Goal: Information Seeking & Learning: Learn about a topic

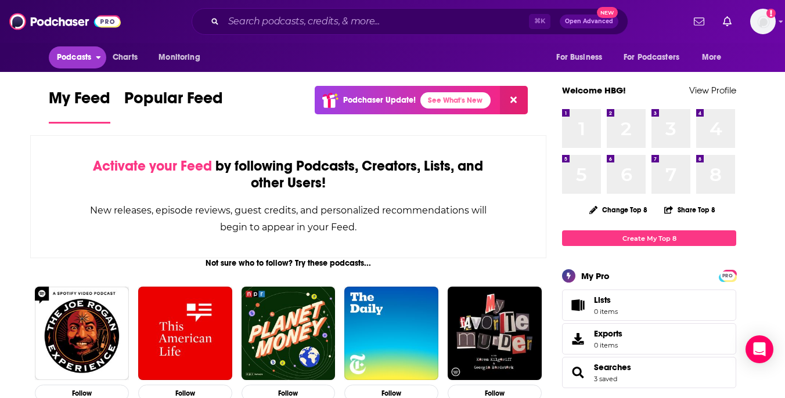
click at [76, 57] on span "Podcasts" at bounding box center [74, 57] width 34 height 16
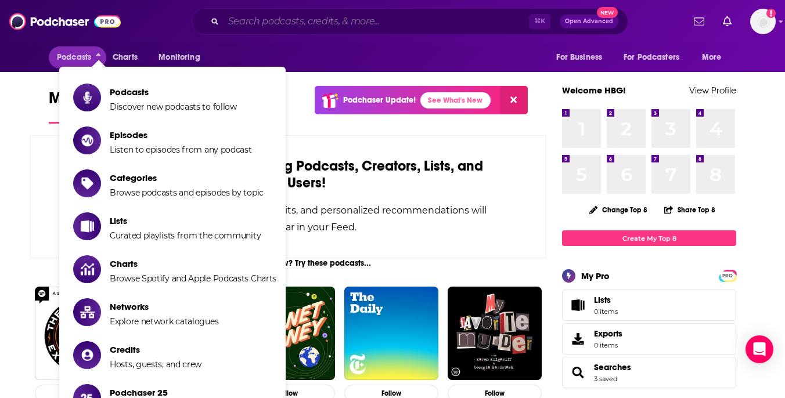
click at [279, 28] on input "Search podcasts, credits, & more..." at bounding box center [375, 21] width 305 height 19
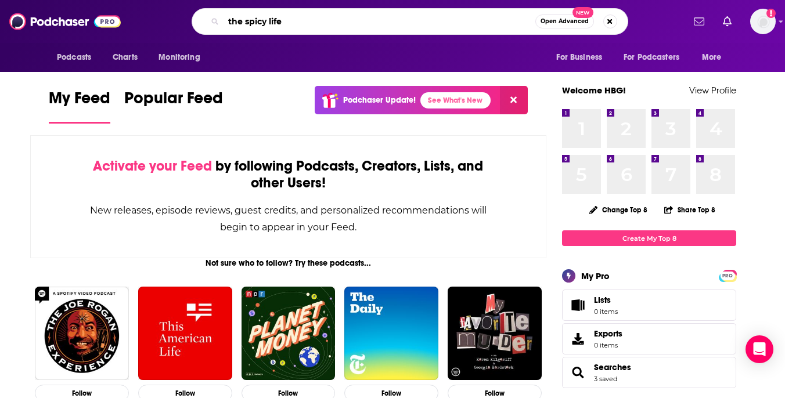
type input "the spicy life"
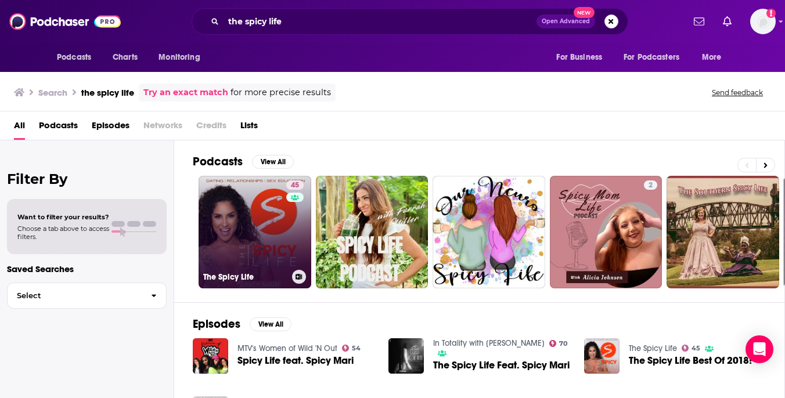
click at [266, 238] on link "45 The Spicy Life" at bounding box center [255, 232] width 113 height 113
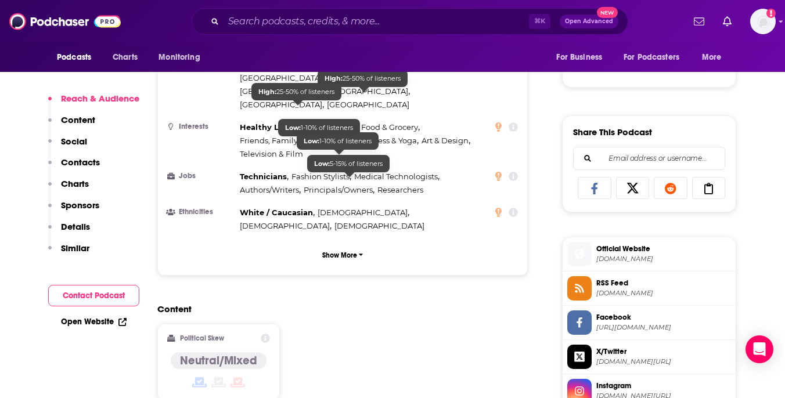
scroll to position [675, 0]
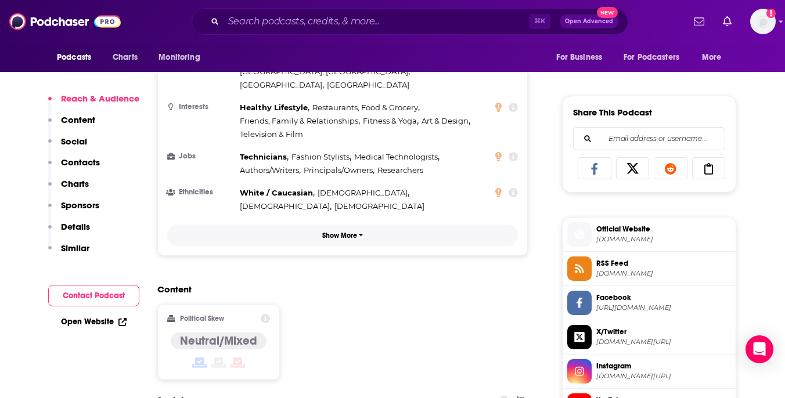
click at [345, 232] on p "Show More" at bounding box center [339, 236] width 35 height 8
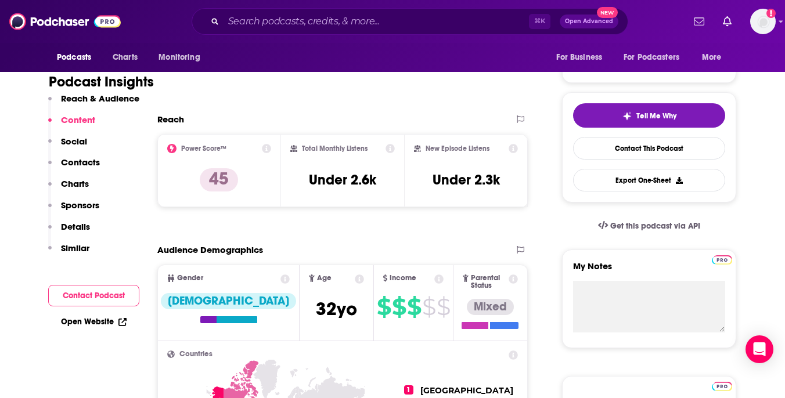
scroll to position [218, 0]
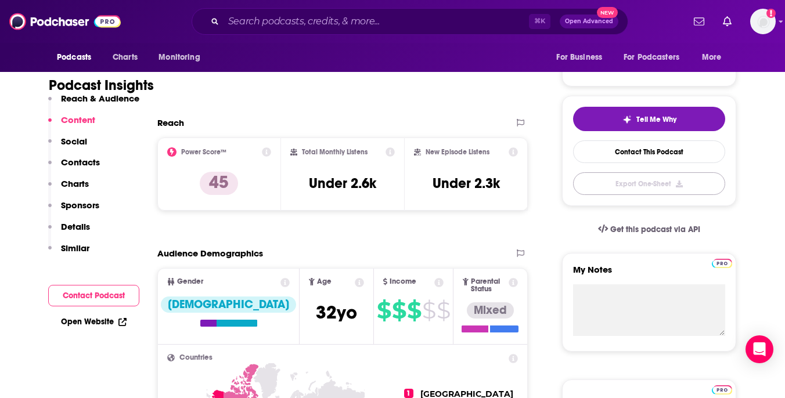
click at [672, 182] on button "Export One-Sheet" at bounding box center [649, 183] width 152 height 23
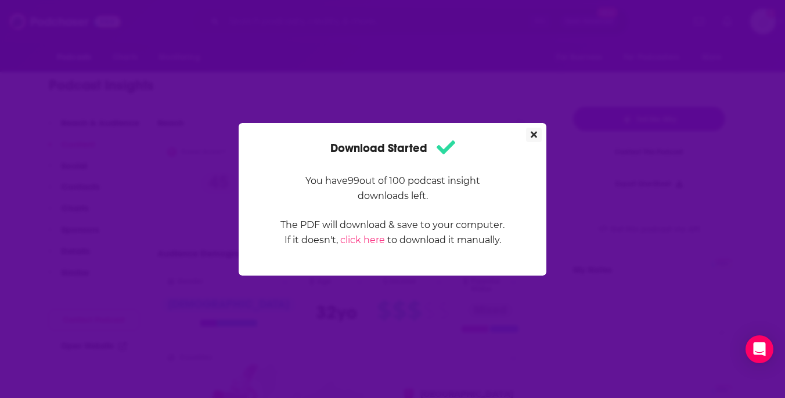
click at [533, 140] on button "Close" at bounding box center [534, 135] width 16 height 15
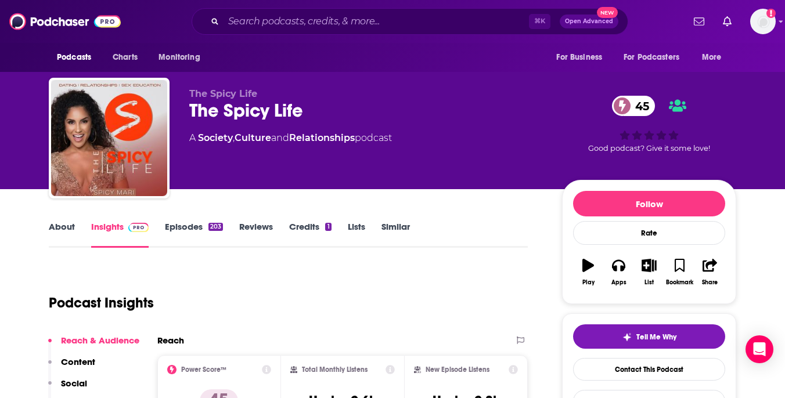
click at [642, 103] on span "45" at bounding box center [638, 106] width 31 height 20
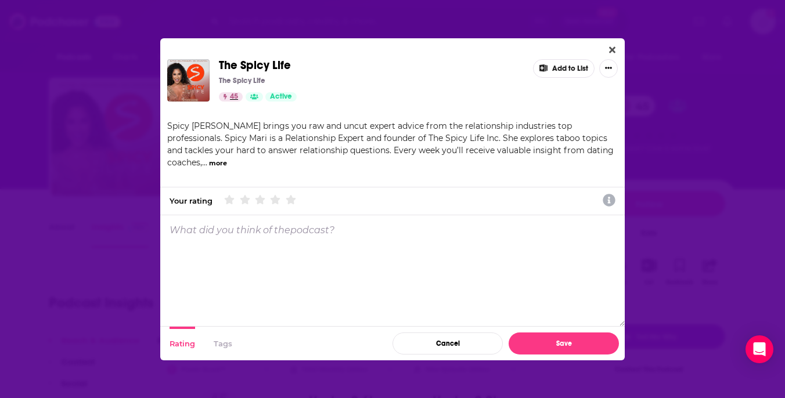
click at [230, 96] on span "45" at bounding box center [234, 97] width 8 height 12
click at [229, 342] on button "Tags" at bounding box center [223, 344] width 19 height 34
click at [185, 342] on button "Rating" at bounding box center [182, 344] width 26 height 34
click at [611, 68] on icon "Show More Button" at bounding box center [608, 68] width 7 height 2
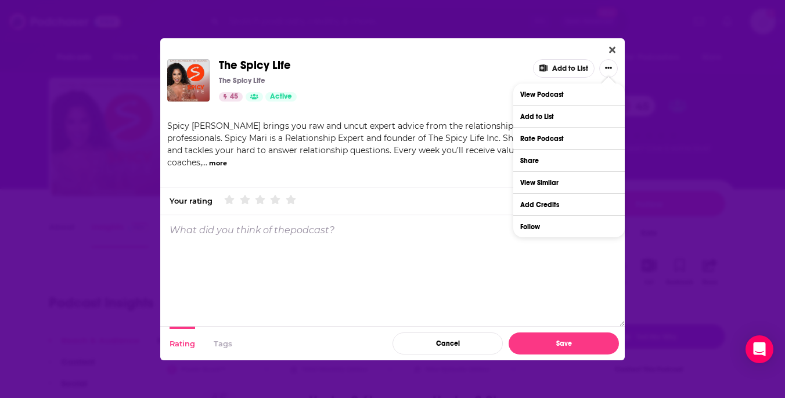
click at [405, 85] on div "The Spicy Life" at bounding box center [371, 80] width 305 height 9
click at [611, 48] on icon "Close" at bounding box center [612, 49] width 6 height 6
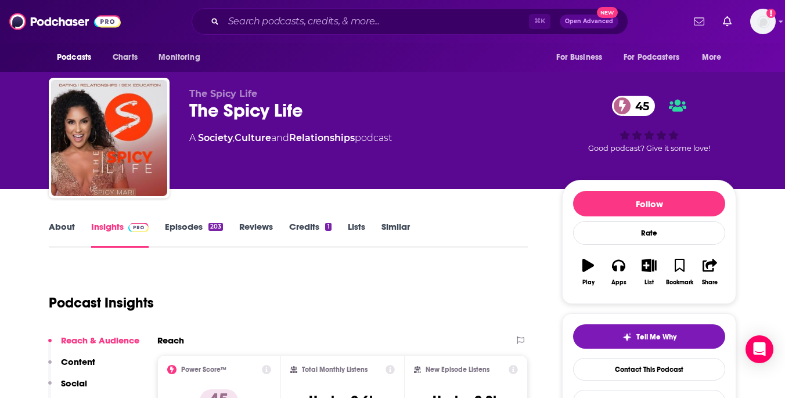
click at [673, 139] on div "45 Good podcast? Give it some love!" at bounding box center [649, 124] width 174 height 72
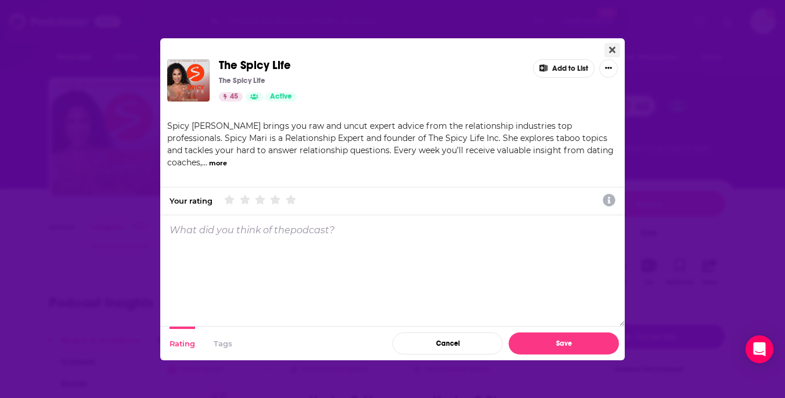
click at [618, 45] on button "Close" at bounding box center [612, 50] width 16 height 15
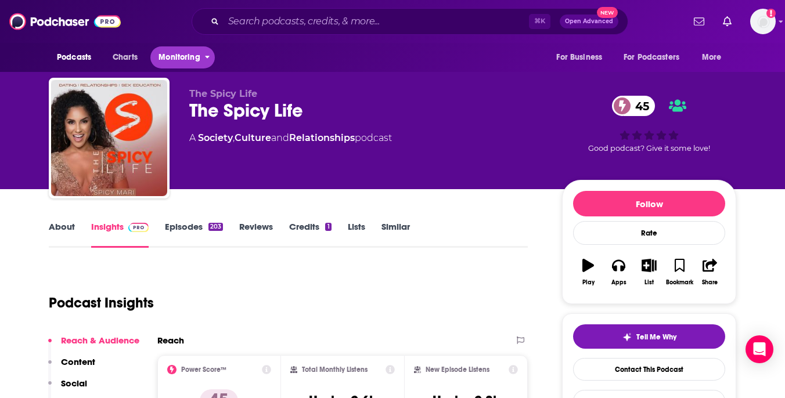
click at [187, 60] on span "Monitoring" at bounding box center [178, 57] width 41 height 16
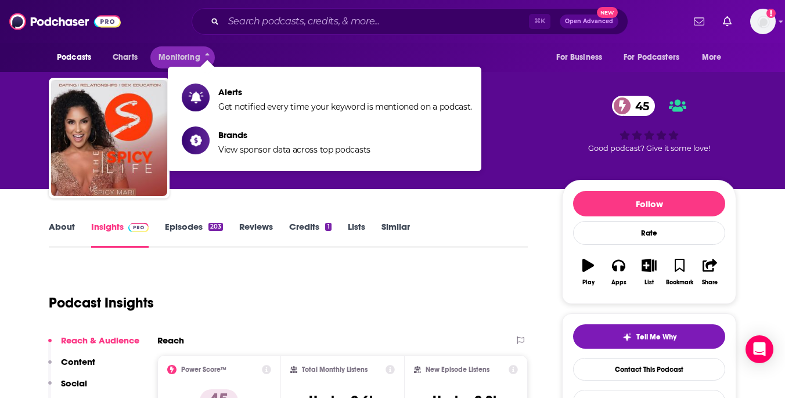
click at [271, 58] on div "Podcasts Charts Monitoring For Business For Podcasters More" at bounding box center [392, 57] width 743 height 29
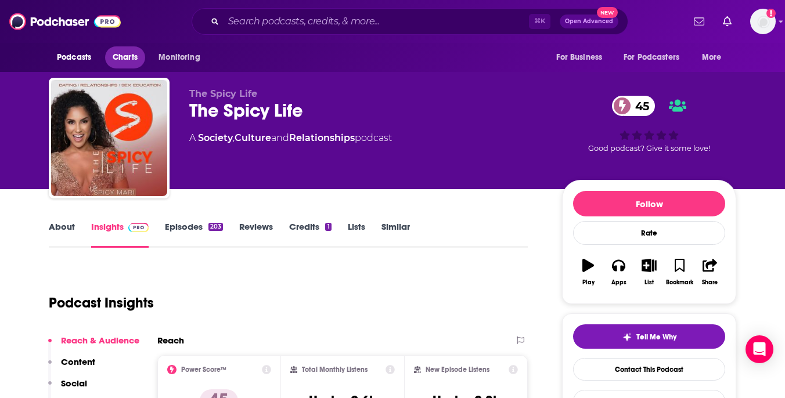
click at [128, 59] on span "Charts" at bounding box center [125, 57] width 25 height 16
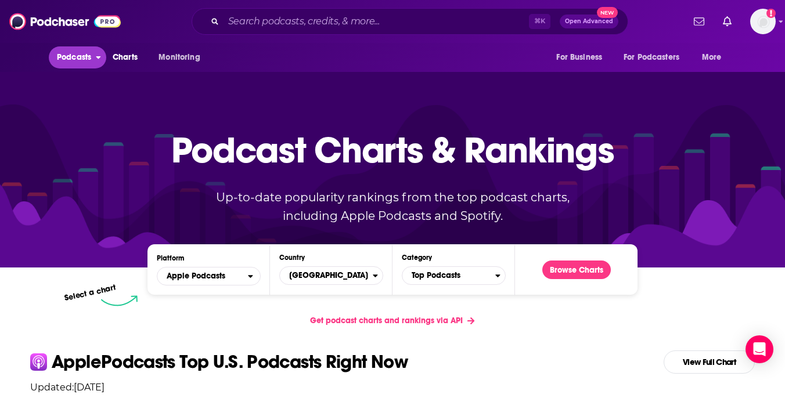
click at [84, 61] on span "Podcasts" at bounding box center [74, 57] width 34 height 16
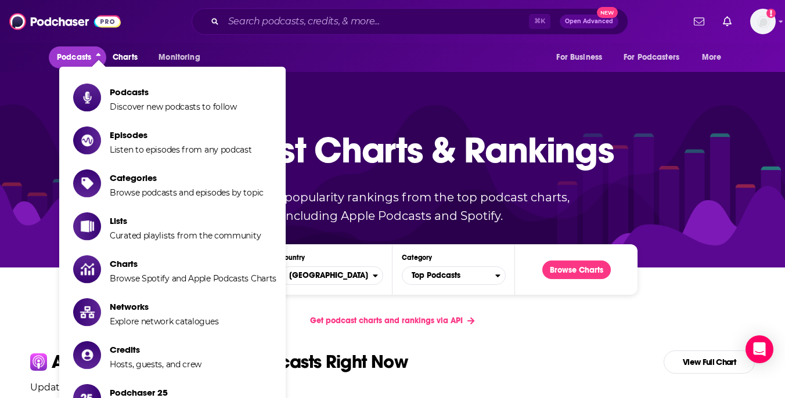
click at [84, 61] on span "Podcasts" at bounding box center [74, 57] width 34 height 16
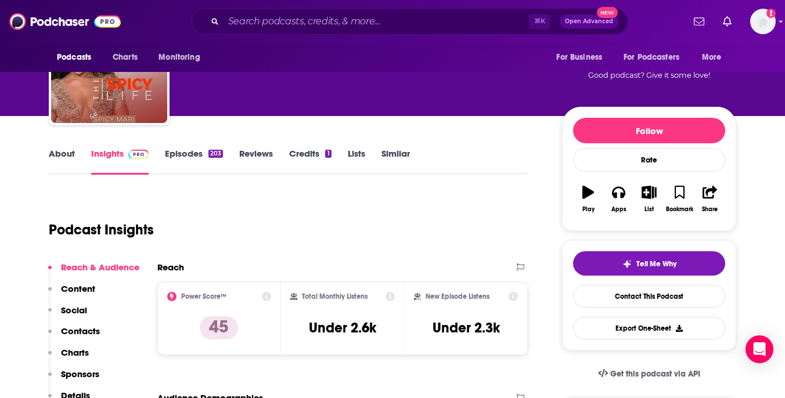
scroll to position [80, 0]
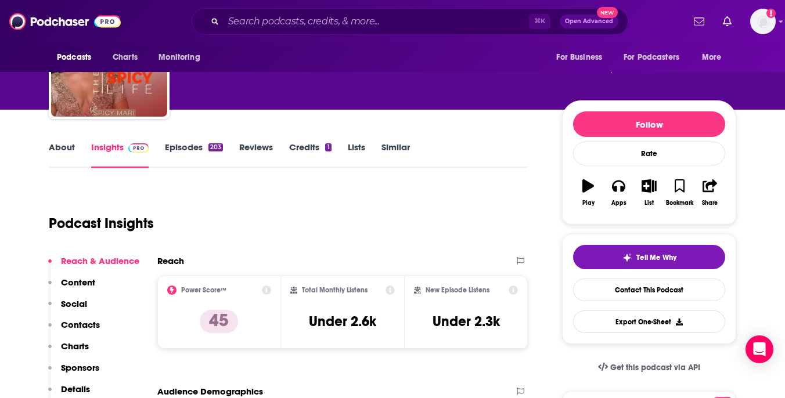
click at [315, 145] on link "Credits 1" at bounding box center [310, 155] width 42 height 27
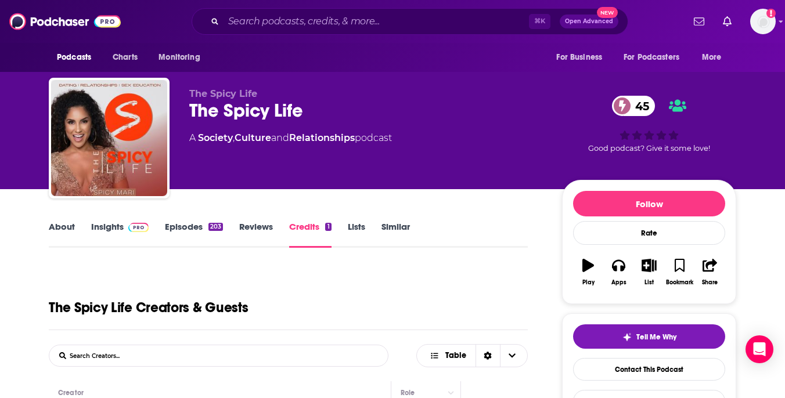
click at [196, 222] on link "Episodes 203" at bounding box center [194, 234] width 58 height 27
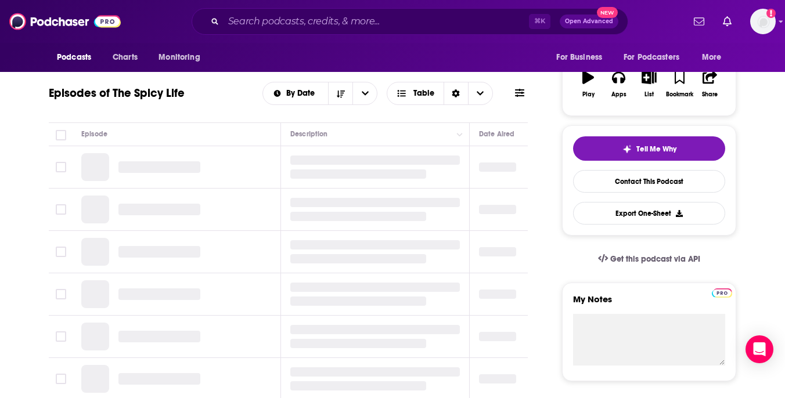
scroll to position [195, 0]
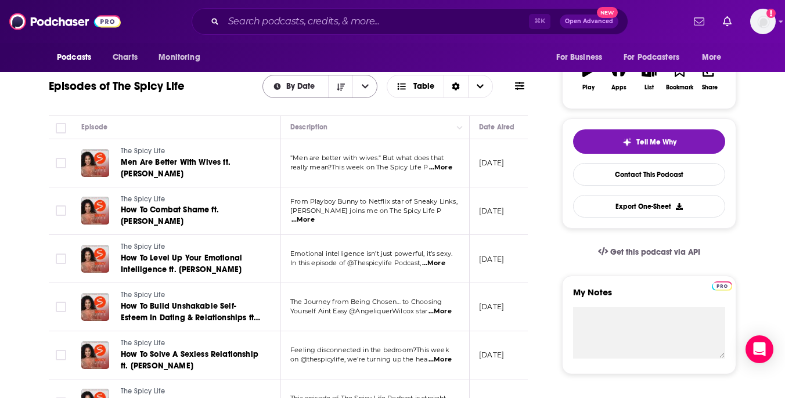
click at [371, 91] on button "open menu" at bounding box center [364, 86] width 24 height 22
click at [484, 88] on span "Choose View" at bounding box center [480, 86] width 24 height 22
click at [521, 88] on icon at bounding box center [519, 85] width 9 height 9
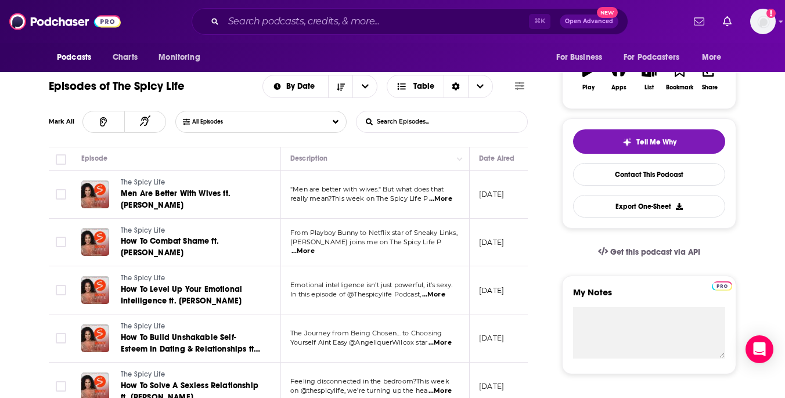
click at [439, 199] on span "...More" at bounding box center [440, 198] width 23 height 9
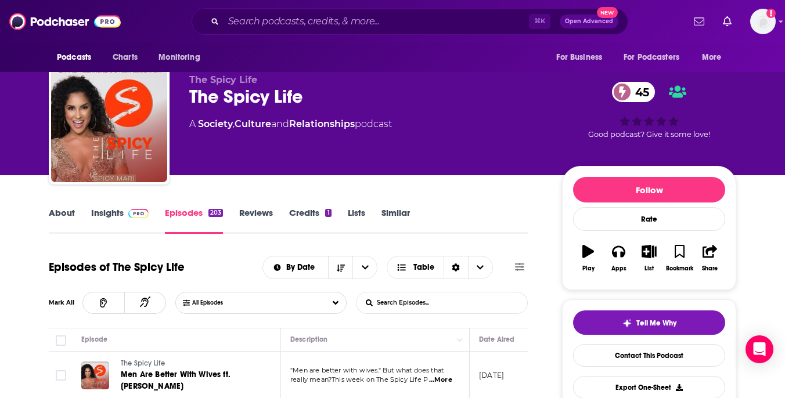
scroll to position [0, 0]
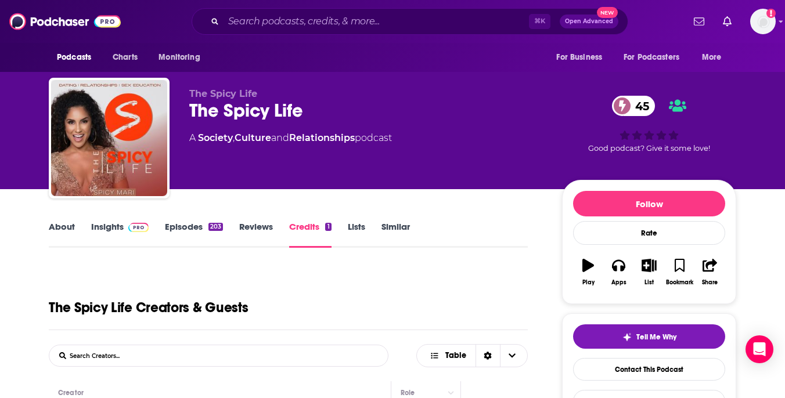
click at [116, 228] on link "Insights" at bounding box center [119, 234] width 57 height 27
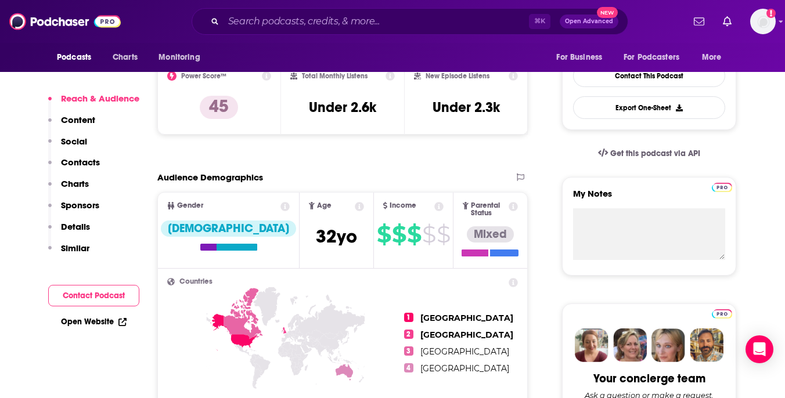
scroll to position [286, 0]
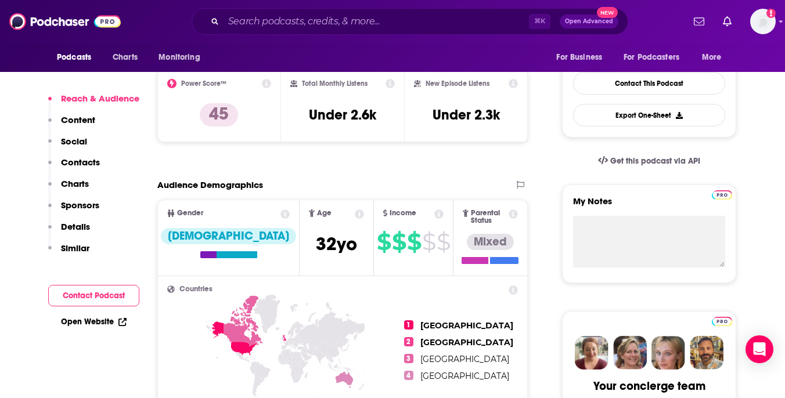
click at [355, 215] on icon at bounding box center [359, 214] width 9 height 9
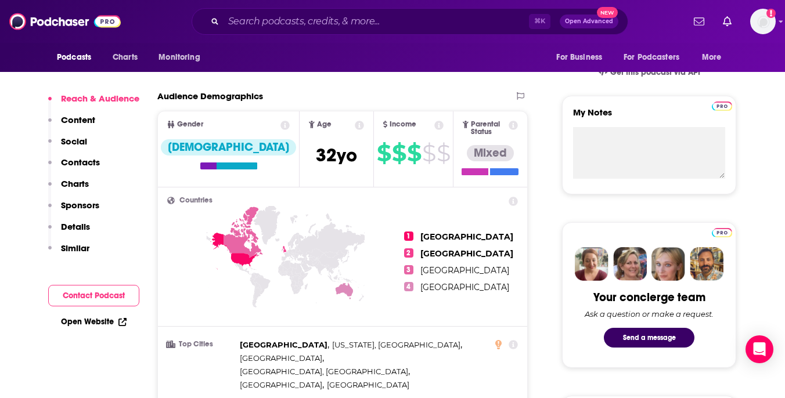
scroll to position [392, 0]
